Goal: Navigation & Orientation: Go to known website

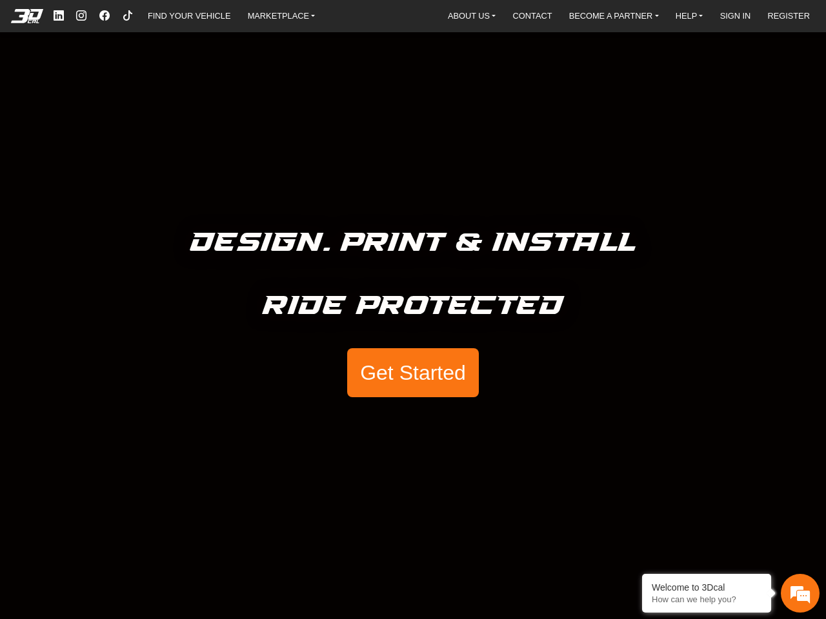
click at [413, 310] on h5 "Ride Protected" at bounding box center [413, 306] width 301 height 43
click at [28, 16] on em at bounding box center [27, 16] width 52 height 14
click at [281, 15] on link "MARKETPLACE" at bounding box center [282, 15] width 78 height 19
click at [736, 15] on link "SIGN IN" at bounding box center [735, 15] width 41 height 19
click at [788, 15] on link "REGISTER" at bounding box center [788, 15] width 52 height 19
